Goal: Find specific page/section: Find specific page/section

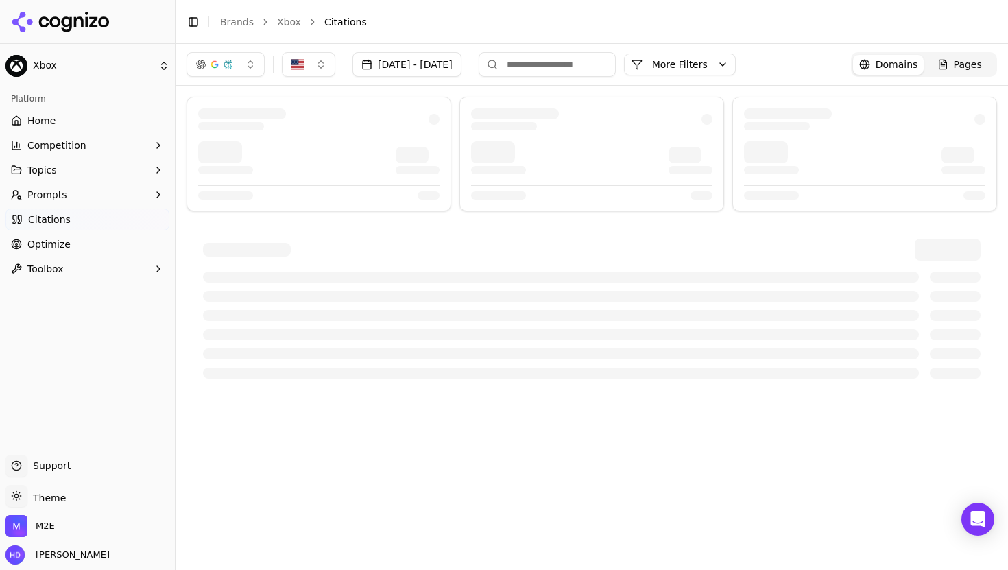
click at [56, 211] on link "Citations" at bounding box center [87, 220] width 164 height 22
click at [452, 23] on li "Citations" at bounding box center [648, 22] width 646 height 14
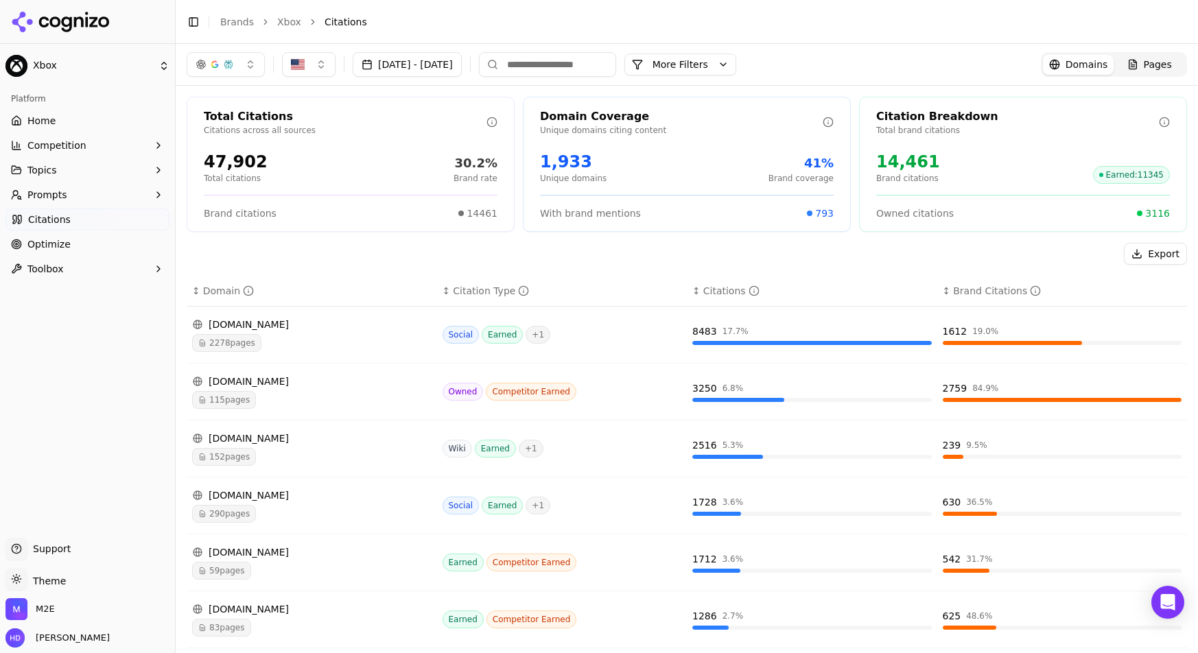
click at [416, 15] on li "Citations" at bounding box center [742, 22] width 835 height 14
